Goal: Information Seeking & Learning: Understand process/instructions

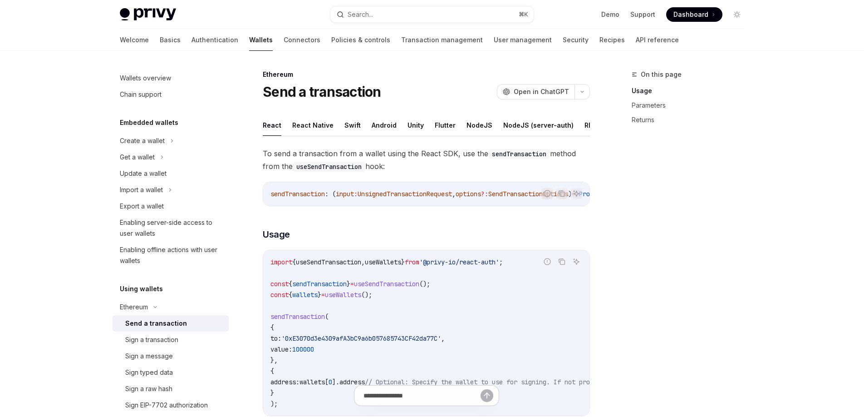
type textarea "*"
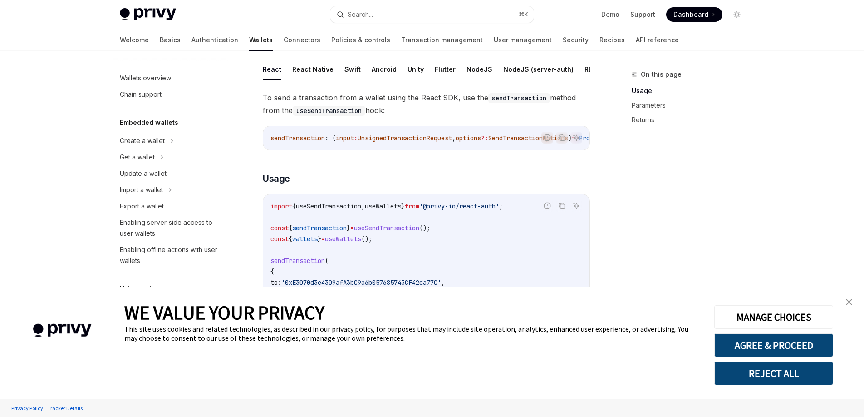
scroll to position [57, 0]
drag, startPoint x: 849, startPoint y: 301, endPoint x: 646, endPoint y: 289, distance: 203.7
click at [849, 301] on img "close banner" at bounding box center [849, 302] width 6 height 6
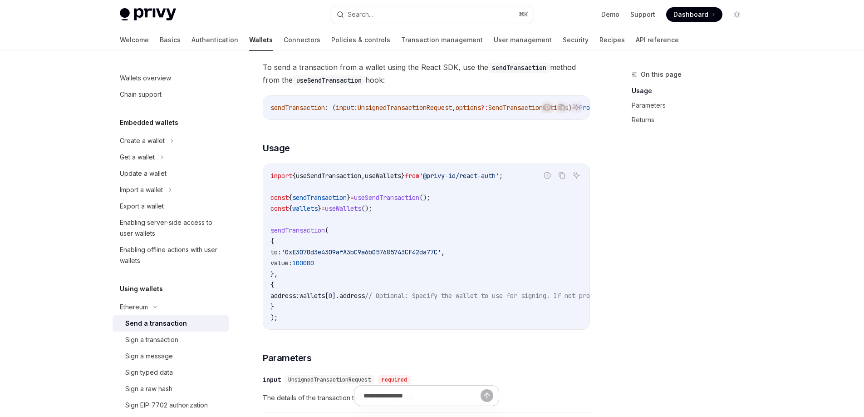
scroll to position [96, 0]
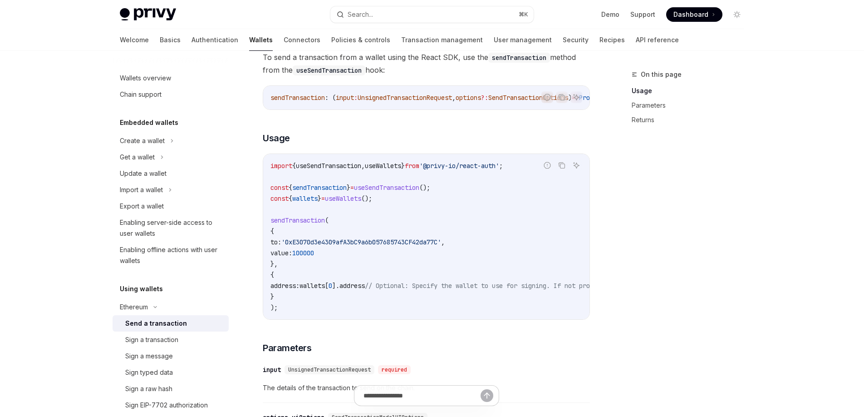
click at [346, 200] on span "useWallets" at bounding box center [343, 198] width 36 height 8
click at [419, 192] on span "useSendTransaction" at bounding box center [386, 187] width 65 height 8
click at [502, 205] on code "import { useSendTransaction , useWallets } from '@privy-io/react-auth' ; const …" at bounding box center [508, 236] width 476 height 152
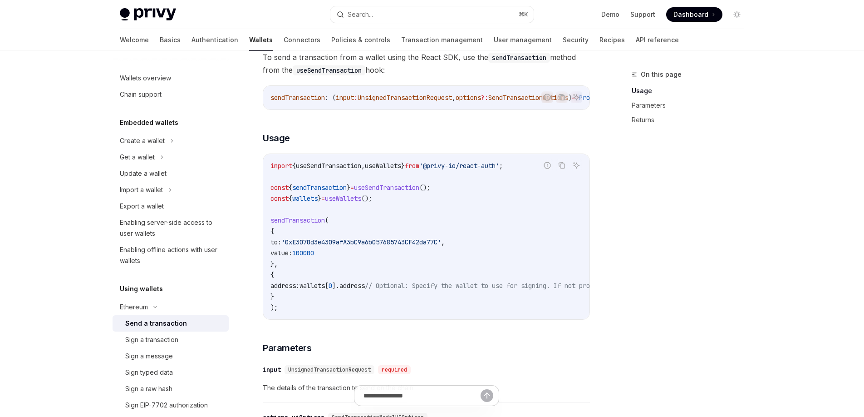
click at [403, 190] on span "useSendTransaction" at bounding box center [386, 187] width 65 height 8
click at [471, 203] on code "import { useSendTransaction , useWallets } from '@privy-io/react-auth' ; const …" at bounding box center [508, 236] width 476 height 152
click at [419, 192] on span "useSendTransaction" at bounding box center [386, 187] width 65 height 8
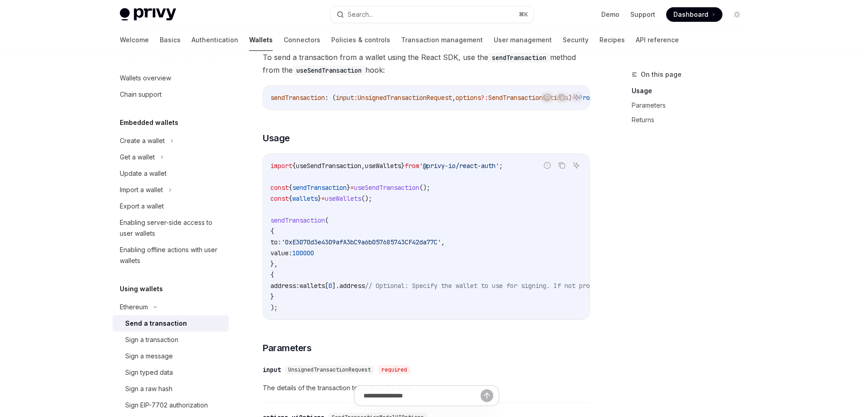
click at [419, 192] on span "useSendTransaction" at bounding box center [386, 187] width 65 height 8
copy span "useSendTransaction"
